Goal: Task Accomplishment & Management: Manage account settings

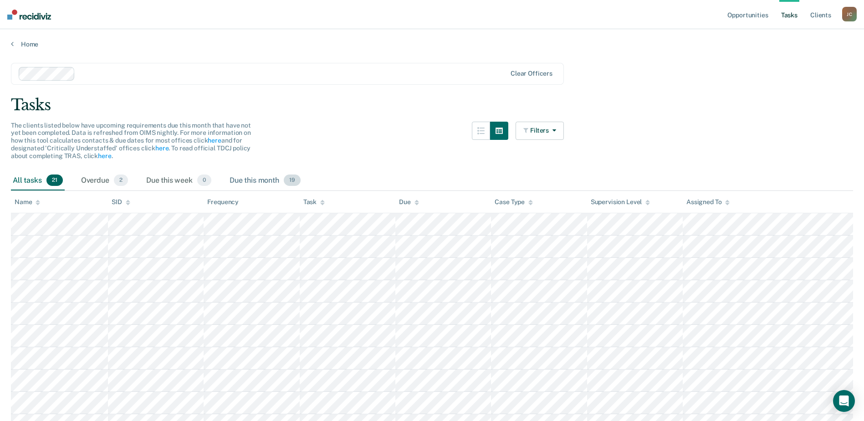
click at [267, 185] on div "Due this month 19" at bounding box center [265, 181] width 75 height 20
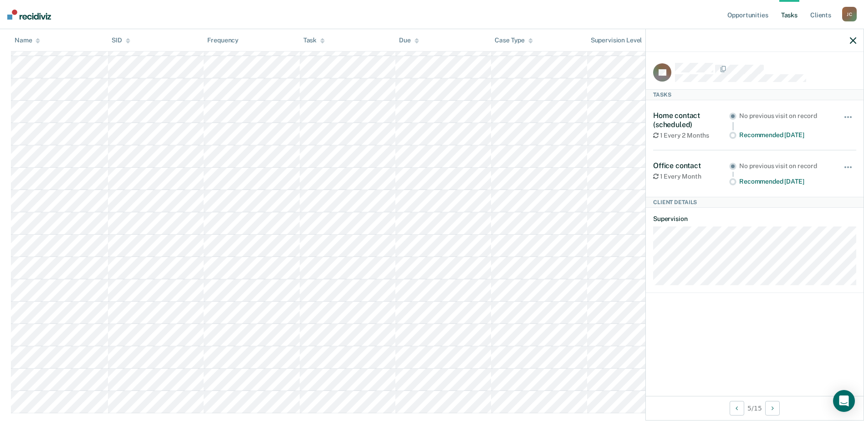
scroll to position [228, 0]
click at [842, 397] on icon "Open Intercom Messenger" at bounding box center [844, 401] width 10 height 12
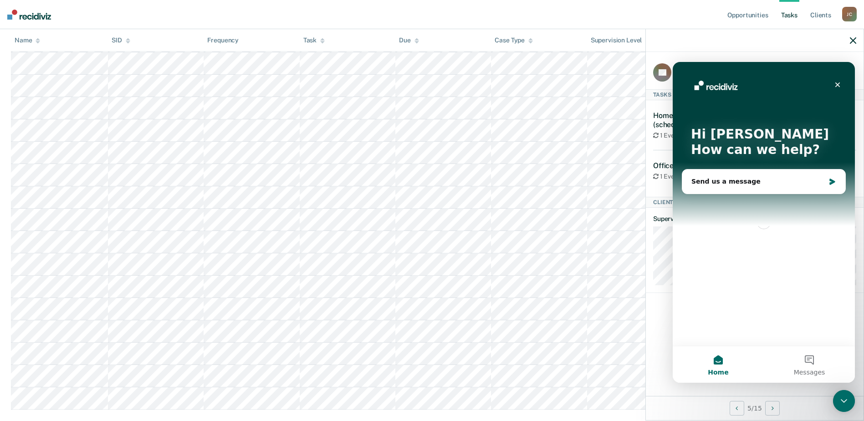
scroll to position [0, 0]
click at [793, 85] on img "Intercom messenger" at bounding box center [788, 86] width 18 height 18
click at [808, 364] on button "Messages" at bounding box center [809, 364] width 91 height 36
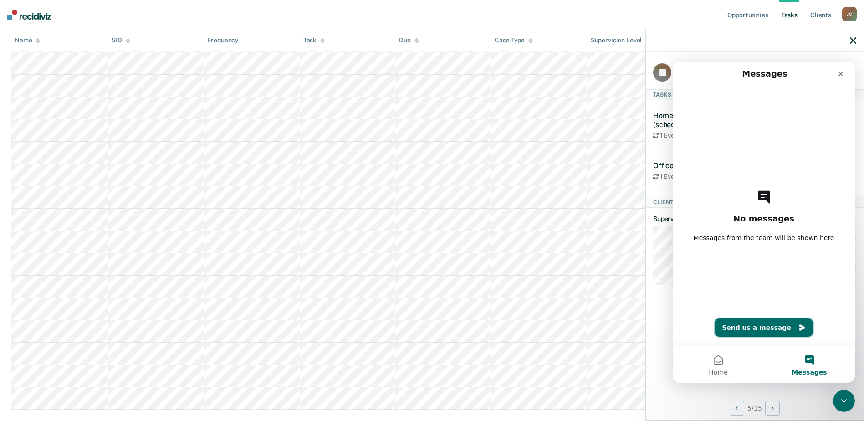
click at [767, 323] on button "Send us a message" at bounding box center [764, 327] width 98 height 18
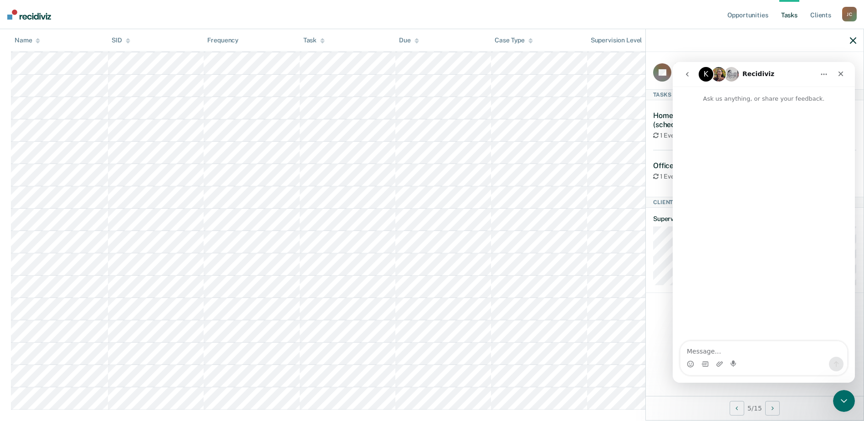
click at [743, 72] on h1 "Recidiviz" at bounding box center [759, 74] width 32 height 7
click at [840, 80] on div "Close" at bounding box center [841, 74] width 16 height 16
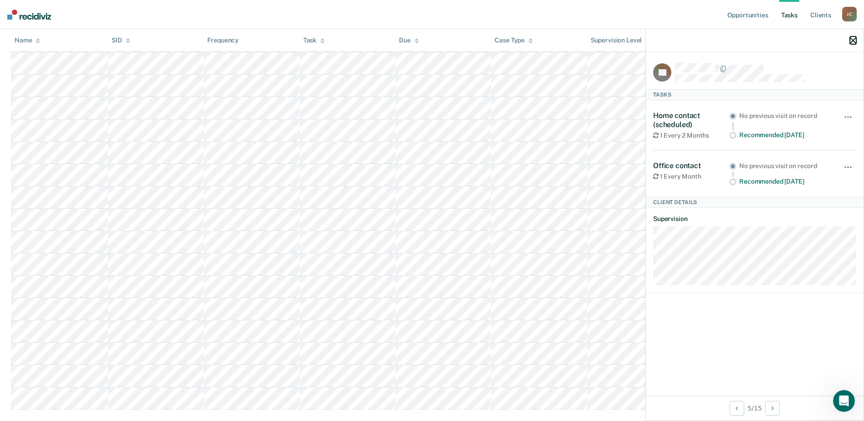
click at [851, 41] on icon "button" at bounding box center [853, 40] width 6 height 6
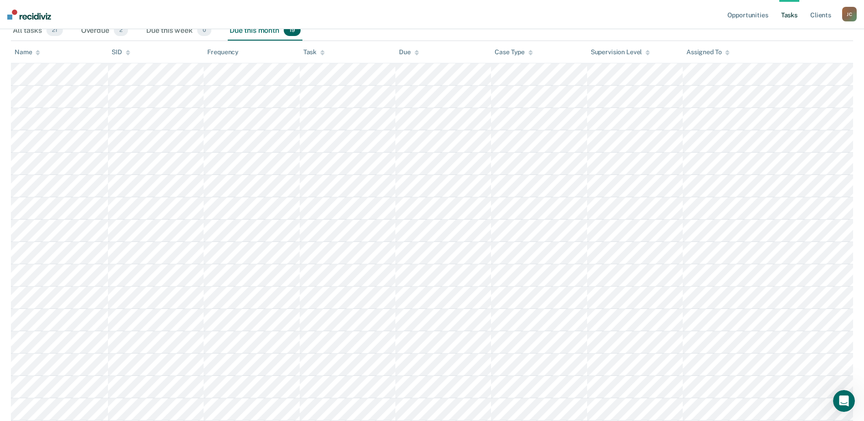
scroll to position [116, 0]
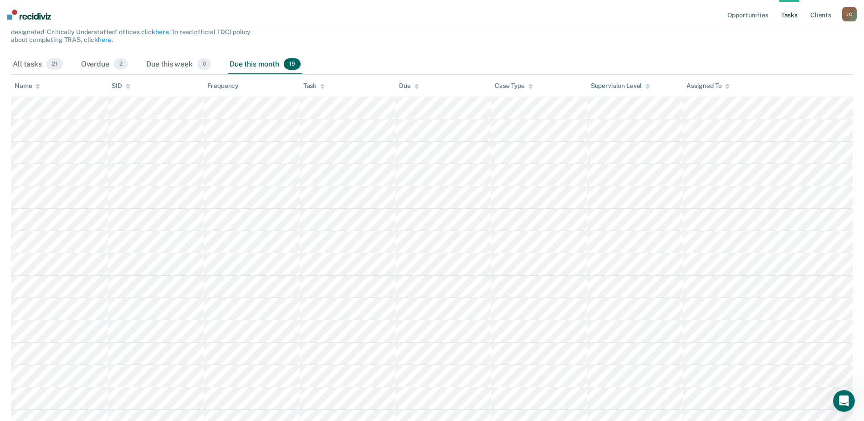
click at [640, 87] on div "Supervision Level" at bounding box center [621, 86] width 60 height 8
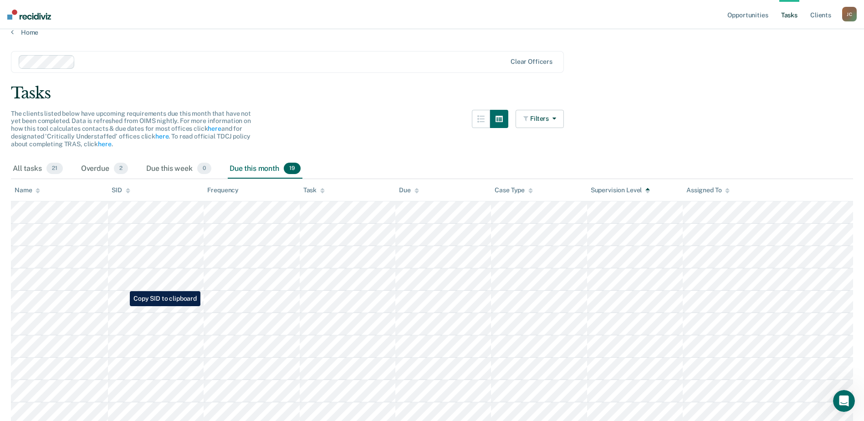
scroll to position [0, 0]
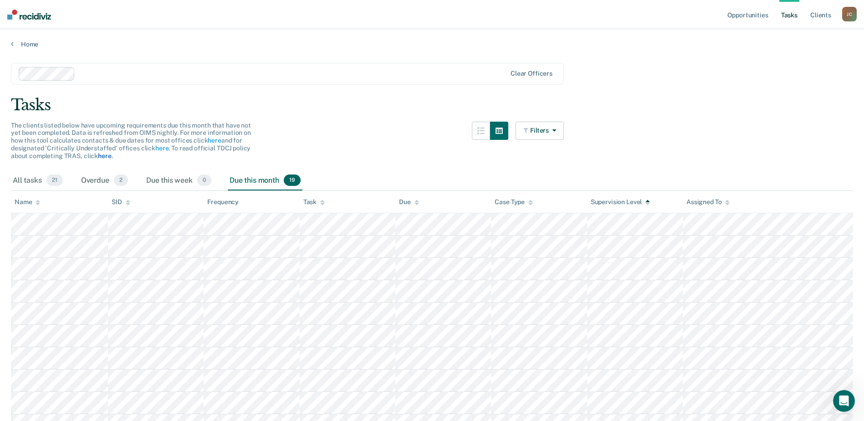
click at [105, 156] on link "here" at bounding box center [104, 155] width 13 height 7
click at [37, 183] on div "All tasks 21" at bounding box center [38, 181] width 54 height 20
drag, startPoint x: 110, startPoint y: 182, endPoint x: 83, endPoint y: 174, distance: 28.1
click at [83, 174] on div "Overdue 2" at bounding box center [104, 181] width 51 height 20
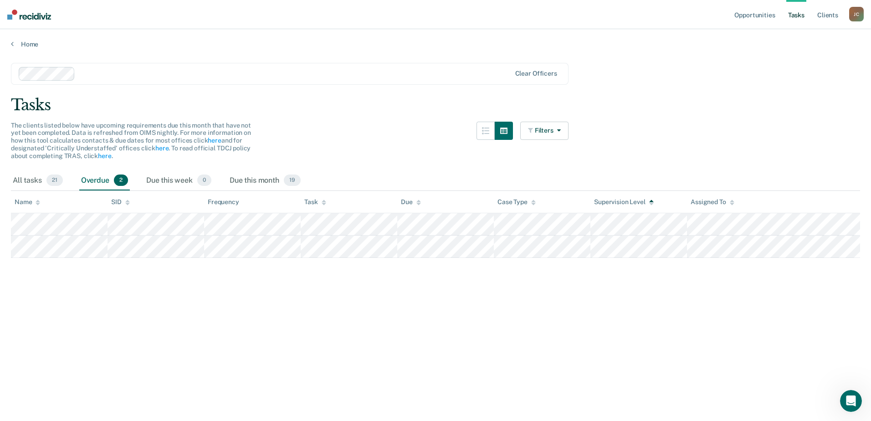
click at [6, 42] on div "Home" at bounding box center [435, 38] width 871 height 19
click at [10, 42] on div "Home" at bounding box center [435, 38] width 871 height 19
click at [16, 46] on link "Home" at bounding box center [435, 44] width 849 height 8
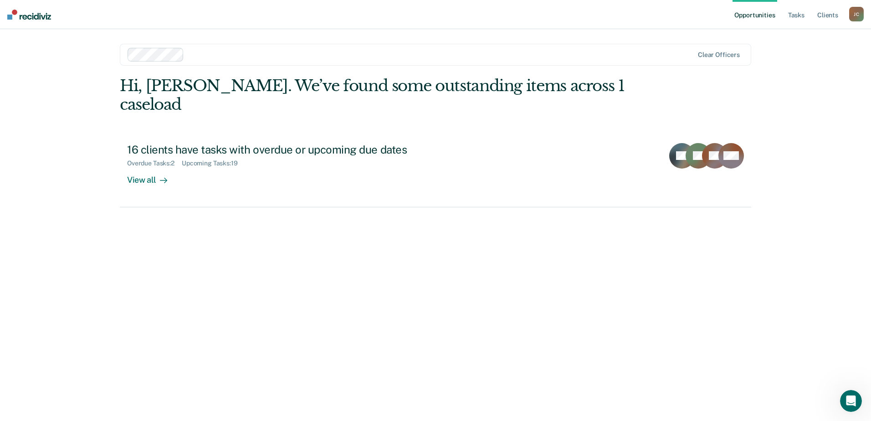
click at [395, 78] on div "Hi, Jose. We’ve found some outstanding items across 1 caseload" at bounding box center [372, 95] width 505 height 37
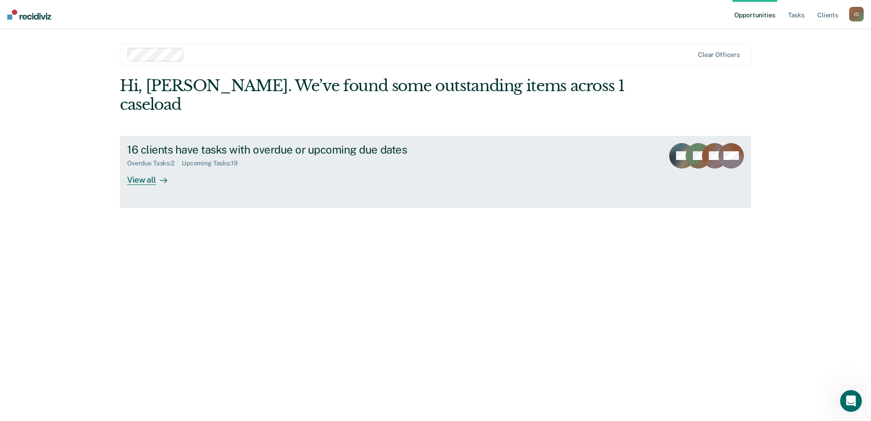
click at [134, 167] on div "View all" at bounding box center [152, 176] width 51 height 18
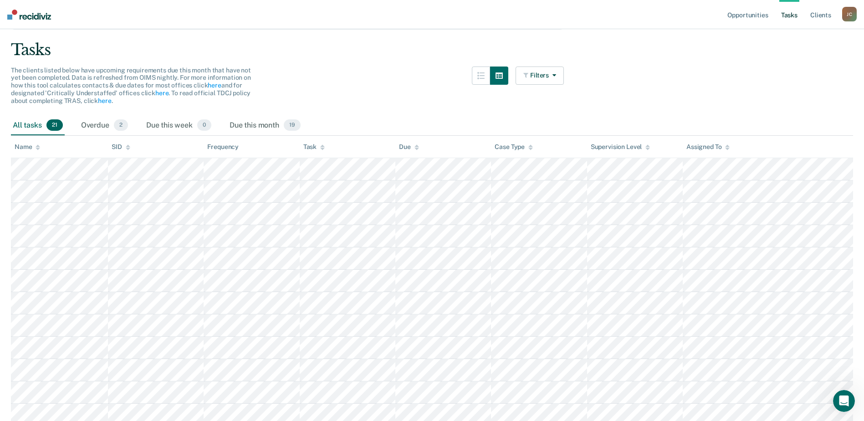
scroll to position [137, 0]
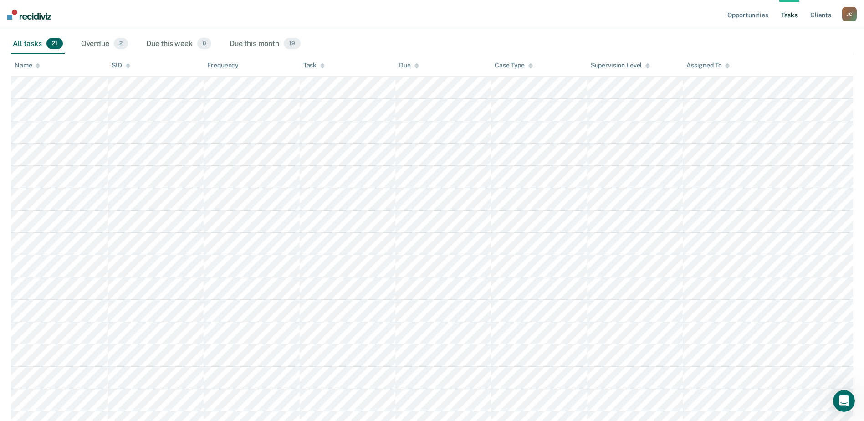
click at [324, 64] on icon at bounding box center [322, 66] width 5 height 6
click at [324, 65] on icon at bounding box center [322, 64] width 5 height 2
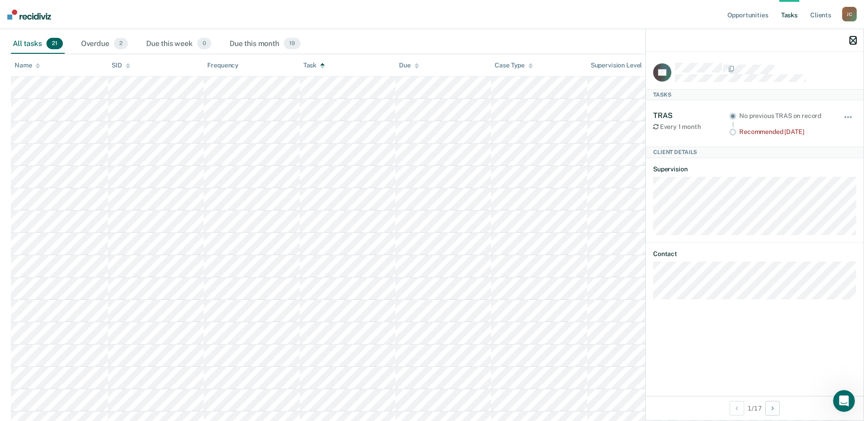
click at [855, 41] on icon "button" at bounding box center [853, 40] width 6 height 6
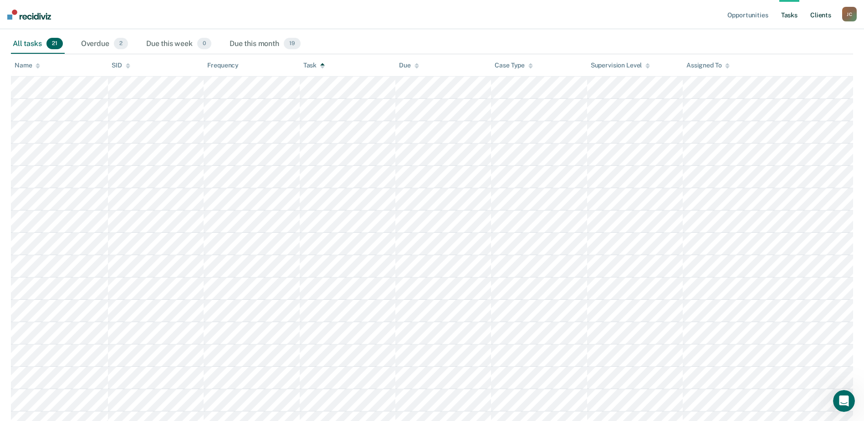
click at [809, 15] on link "Client s" at bounding box center [821, 14] width 25 height 29
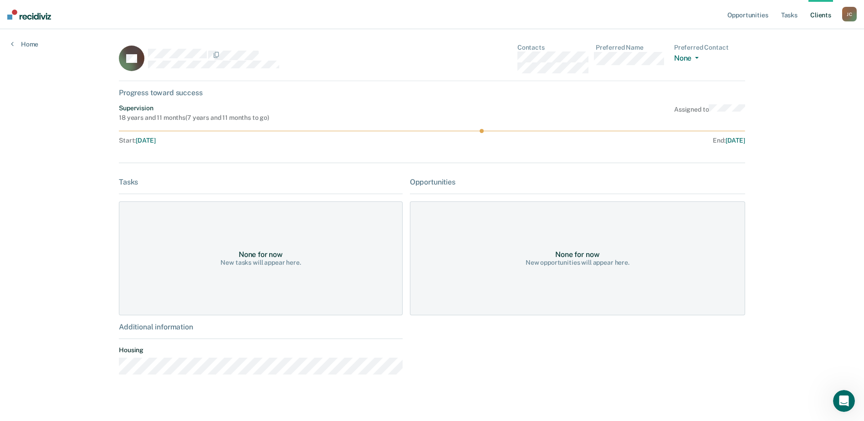
click at [272, 261] on div "New tasks will appear here." at bounding box center [260, 263] width 80 height 8
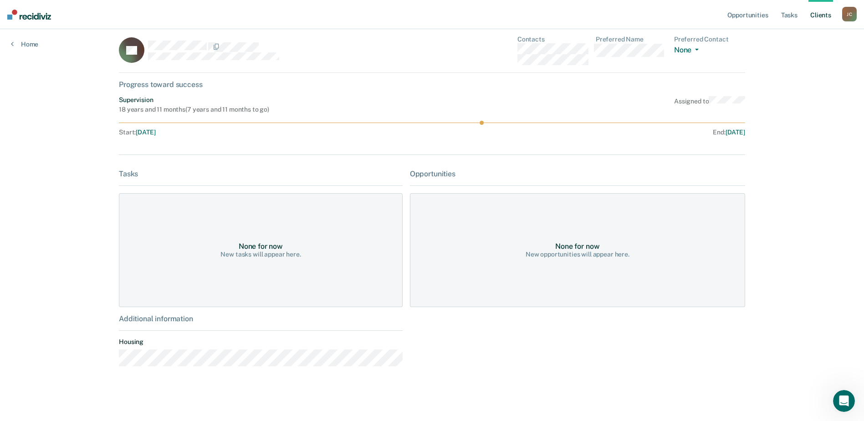
scroll to position [9, 0]
click at [679, 47] on button "None" at bounding box center [688, 51] width 28 height 10
click at [257, 154] on div "FC Contacts Preferred Name Preferred Contact None Call Text Email None Progress…" at bounding box center [432, 210] width 626 height 349
click at [181, 85] on div "Progress toward success" at bounding box center [432, 84] width 626 height 9
drag, startPoint x: 713, startPoint y: 128, endPoint x: 769, endPoint y: 134, distance: 55.9
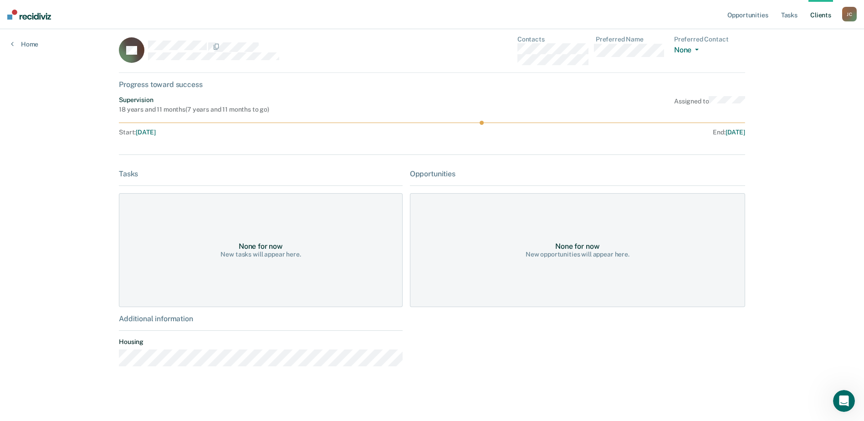
click at [769, 134] on div "Opportunities Tasks Client s Jose Chama J C Profile How it works Log Out Home F…" at bounding box center [432, 206] width 864 height 429
click at [550, 130] on div "End : Sep 3, 2033" at bounding box center [590, 132] width 309 height 8
drag, startPoint x: 472, startPoint y: 118, endPoint x: 488, endPoint y: 119, distance: 15.5
click at [484, 118] on div "Supervision 18 years and 11 months ( 7 years and 11 months to go ) Assigned to …" at bounding box center [432, 117] width 626 height 43
click at [491, 121] on icon at bounding box center [432, 123] width 626 height 4
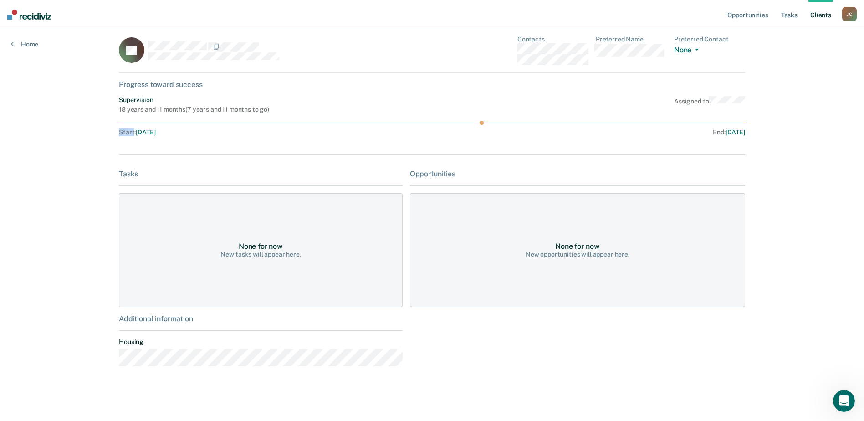
click at [491, 121] on icon at bounding box center [432, 123] width 626 height 4
click at [490, 121] on icon at bounding box center [432, 123] width 626 height 4
click at [295, 255] on div "New tasks will appear here." at bounding box center [260, 255] width 80 height 8
click at [584, 253] on div "New opportunities will appear here." at bounding box center [578, 255] width 104 height 8
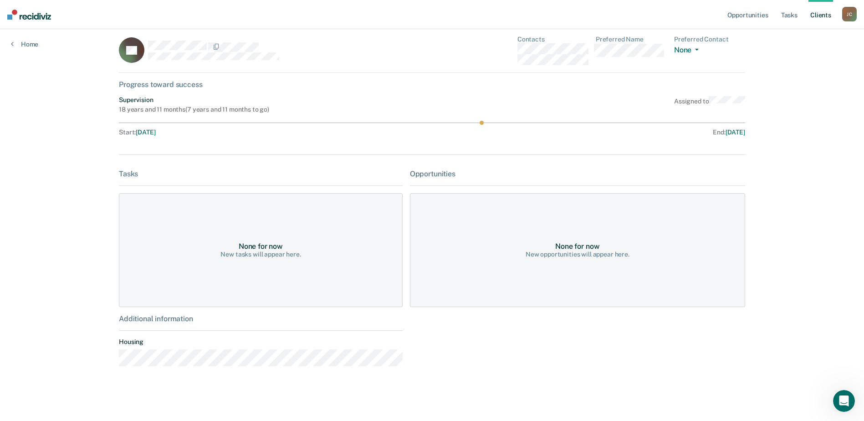
click at [584, 253] on div "New opportunities will appear here." at bounding box center [578, 255] width 104 height 8
click at [15, 46] on link "Home" at bounding box center [24, 44] width 27 height 8
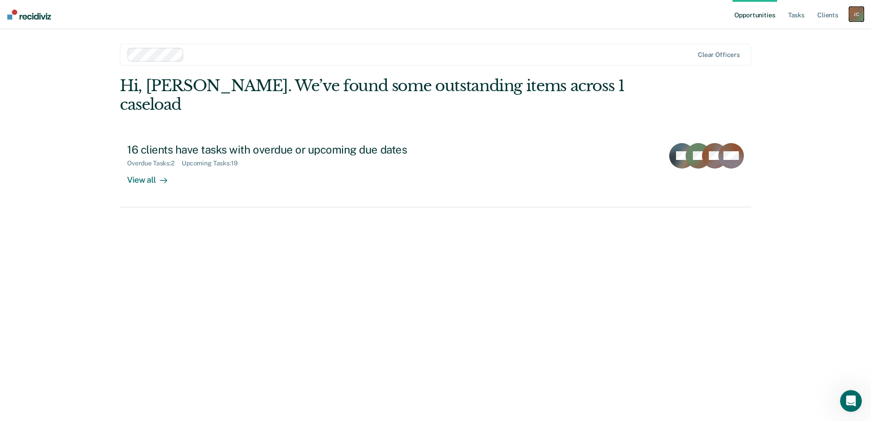
click at [850, 16] on div "J C" at bounding box center [856, 14] width 15 height 15
click at [795, 45] on link "How it works" at bounding box center [819, 49] width 73 height 8
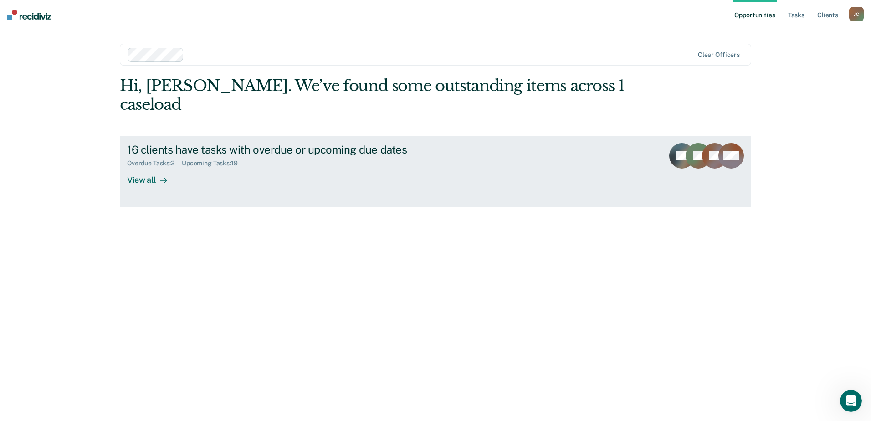
click at [159, 167] on div "View all" at bounding box center [152, 176] width 51 height 18
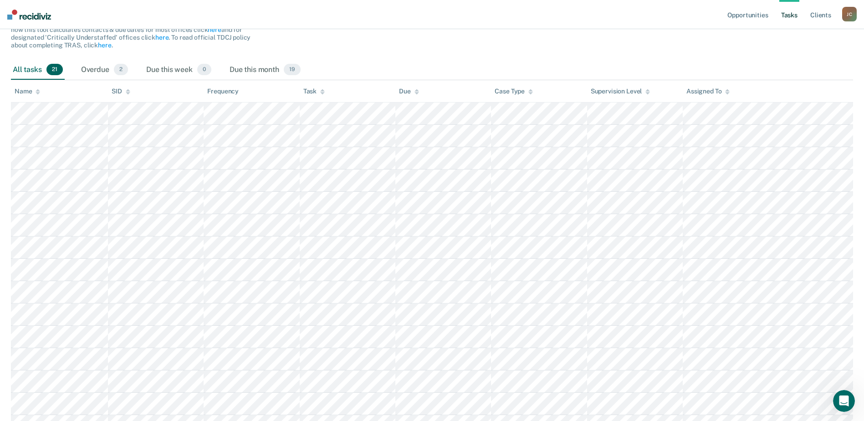
scroll to position [137, 0]
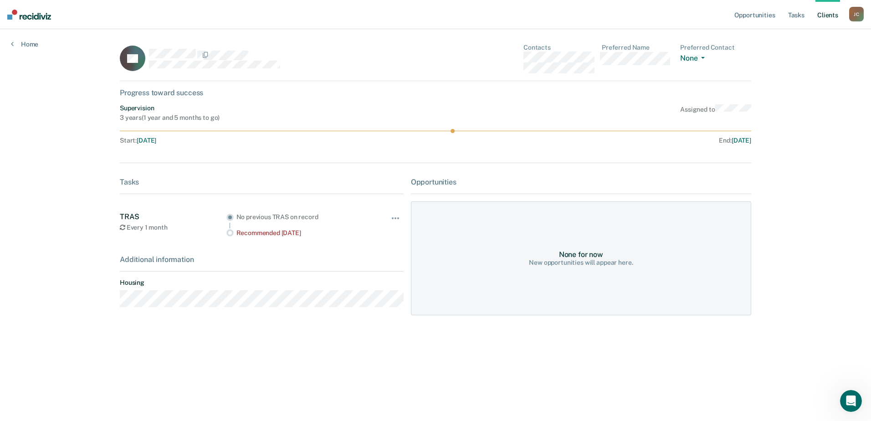
click at [608, 242] on div "None for now New opportunities will appear here." at bounding box center [581, 258] width 340 height 114
click at [464, 302] on div "None for now New opportunities will appear here." at bounding box center [581, 258] width 340 height 114
click at [306, 238] on div "TRAS Every 1 month No previous TRAS on record Recommended 5 months ago Hide fro…" at bounding box center [262, 224] width 284 height 46
click at [296, 236] on div "Recommended 5 months ago" at bounding box center [302, 233] width 132 height 8
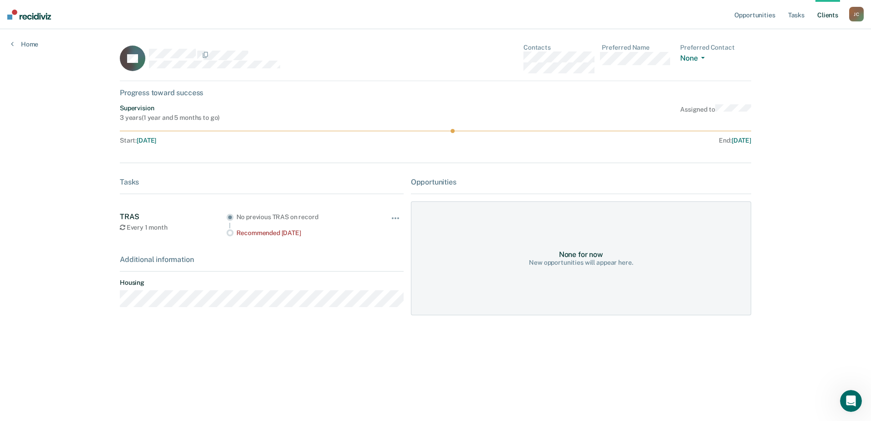
click at [262, 233] on div "Recommended 5 months ago" at bounding box center [302, 233] width 132 height 8
drag, startPoint x: 262, startPoint y: 233, endPoint x: 239, endPoint y: 230, distance: 23.4
click at [239, 230] on div "Recommended 5 months ago" at bounding box center [302, 233] width 132 height 8
drag, startPoint x: 239, startPoint y: 230, endPoint x: 221, endPoint y: 224, distance: 19.3
click at [221, 224] on div "Every 1 month" at bounding box center [173, 228] width 107 height 8
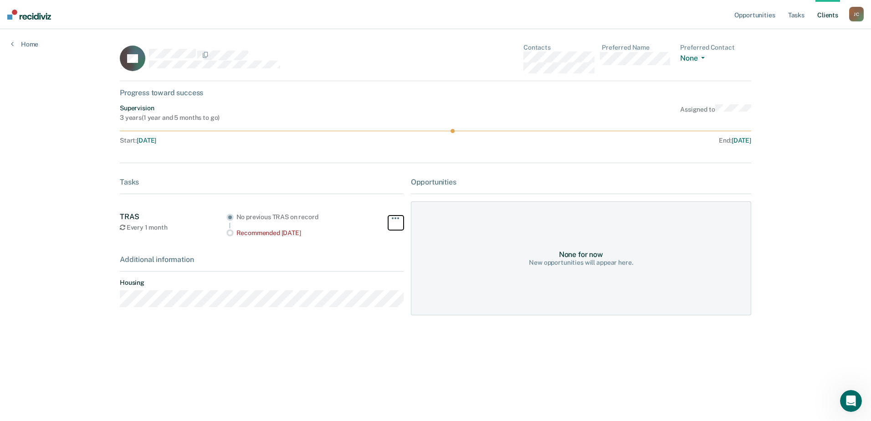
click at [396, 216] on button "button" at bounding box center [395, 222] width 15 height 15
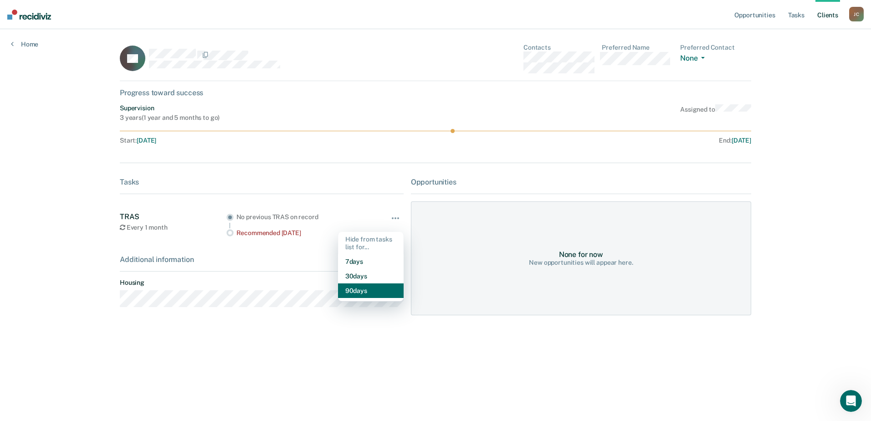
click at [375, 294] on button "90 days" at bounding box center [371, 290] width 66 height 15
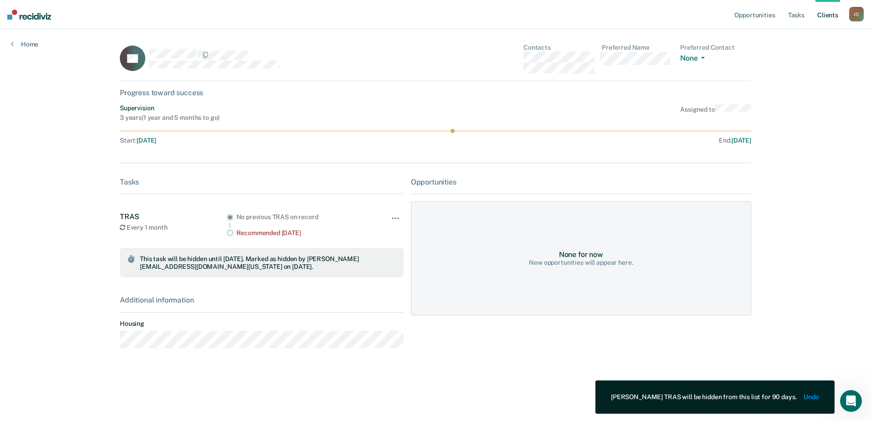
click at [558, 242] on div "None for now New opportunities will appear here." at bounding box center [581, 258] width 340 height 114
click at [558, 241] on div "None for now New opportunities will appear here." at bounding box center [581, 258] width 340 height 114
drag, startPoint x: 558, startPoint y: 241, endPoint x: 530, endPoint y: 233, distance: 29.4
click at [529, 235] on div "None for now New opportunities will appear here." at bounding box center [581, 258] width 340 height 114
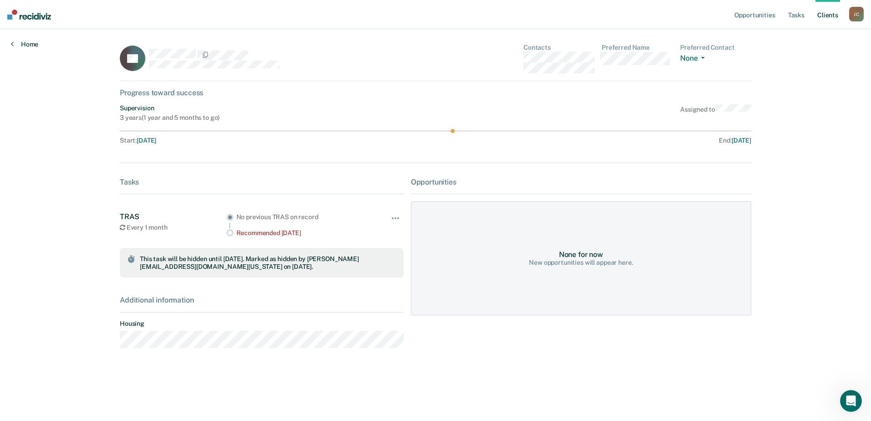
click at [26, 45] on link "Home" at bounding box center [24, 44] width 27 height 8
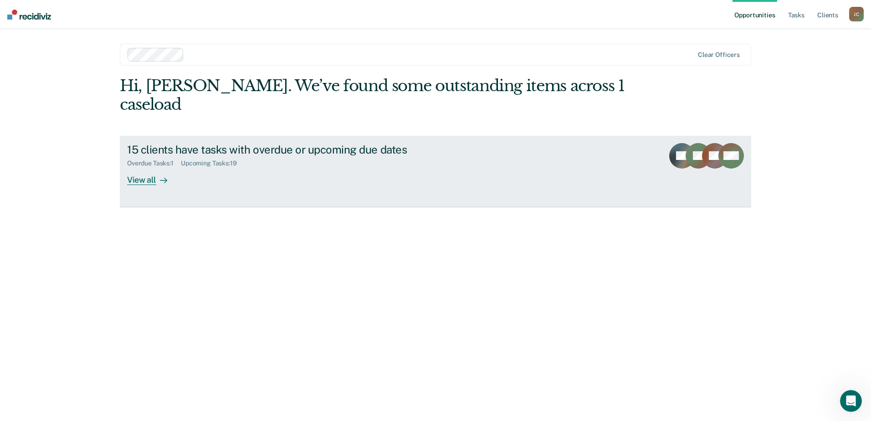
click at [179, 143] on div "15 clients have tasks with overdue or upcoming due dates" at bounding box center [287, 149] width 320 height 13
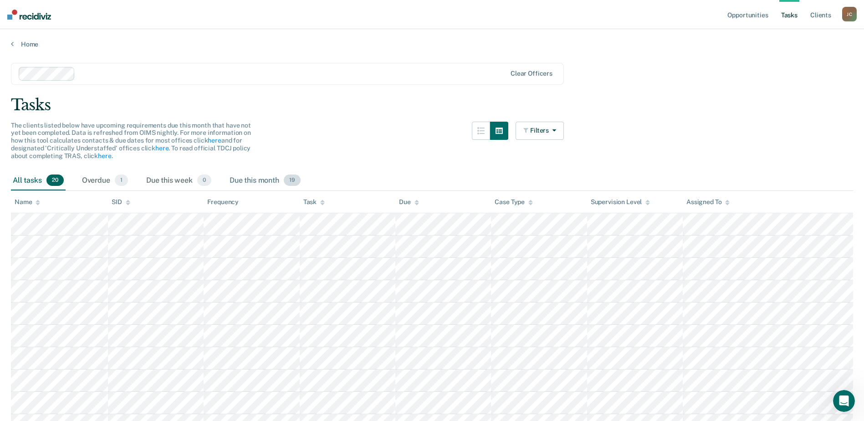
click at [264, 181] on div "Due this month 19" at bounding box center [265, 181] width 75 height 20
click at [265, 179] on div "Due this month 19" at bounding box center [265, 181] width 75 height 20
click at [13, 181] on div "All tasks 20" at bounding box center [38, 181] width 55 height 20
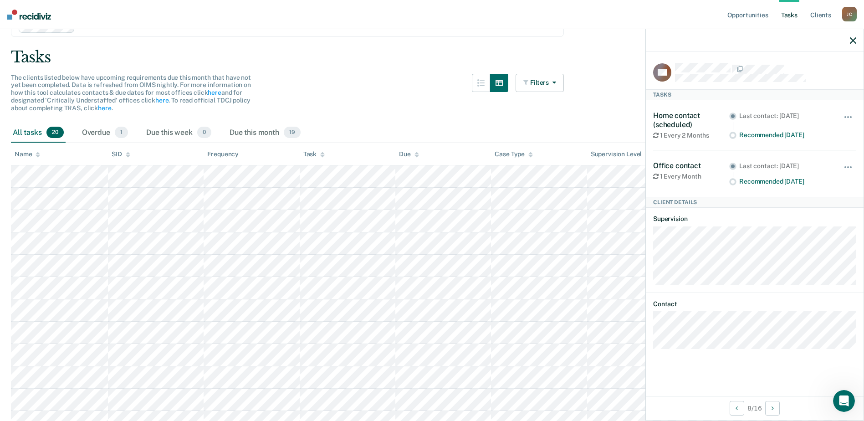
scroll to position [46, 0]
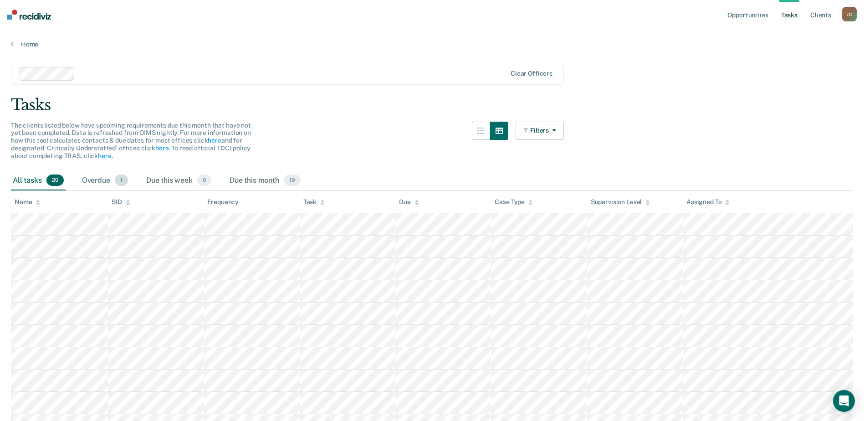
click at [118, 183] on span "1" at bounding box center [121, 180] width 13 height 12
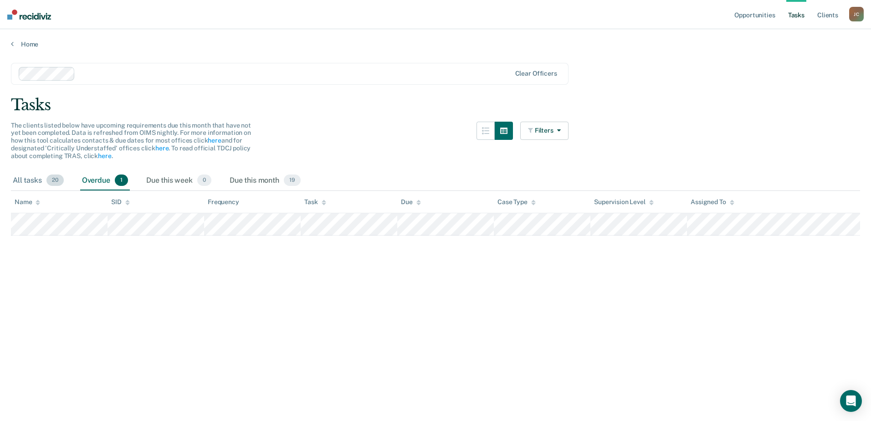
click at [42, 183] on div "All tasks 20" at bounding box center [38, 181] width 55 height 20
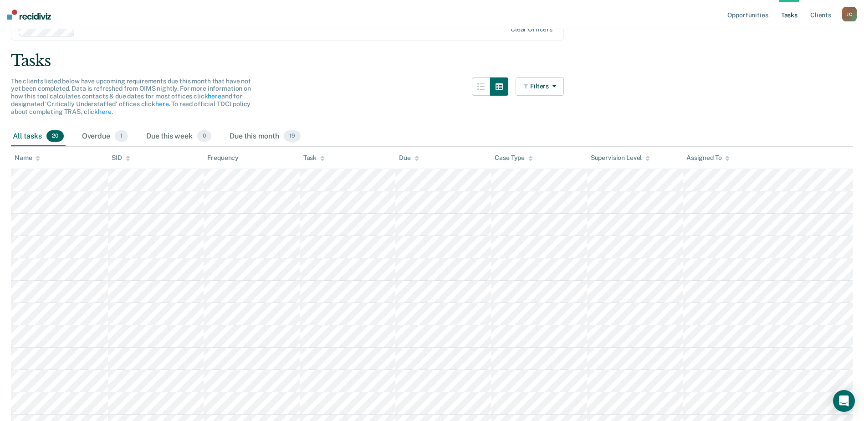
scroll to position [46, 0]
click at [282, 134] on div "Due this month 19" at bounding box center [265, 135] width 75 height 20
click at [181, 56] on div "Tasks" at bounding box center [432, 59] width 842 height 19
